Goal: Go to known website: Go to known website

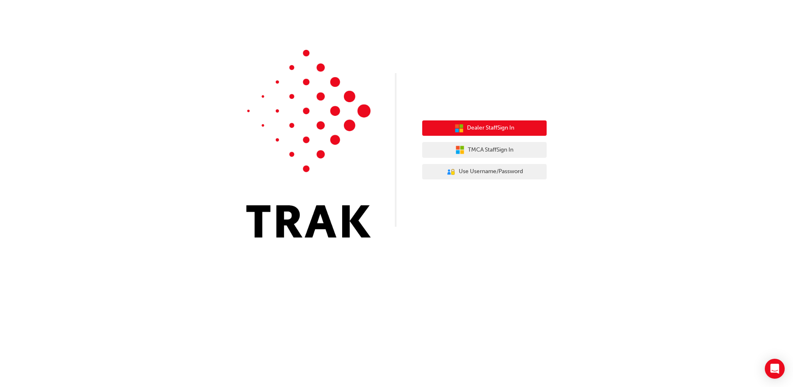
click at [518, 134] on button "Dealer Staff Sign In" at bounding box center [484, 128] width 124 height 16
